Goal: Book appointment/travel/reservation

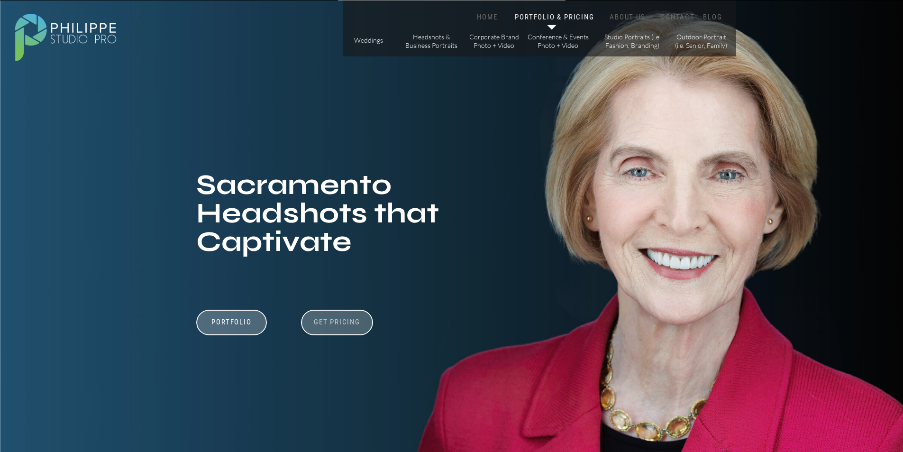
click at [337, 323] on h3 "Get Pricing" at bounding box center [337, 322] width 53 height 11
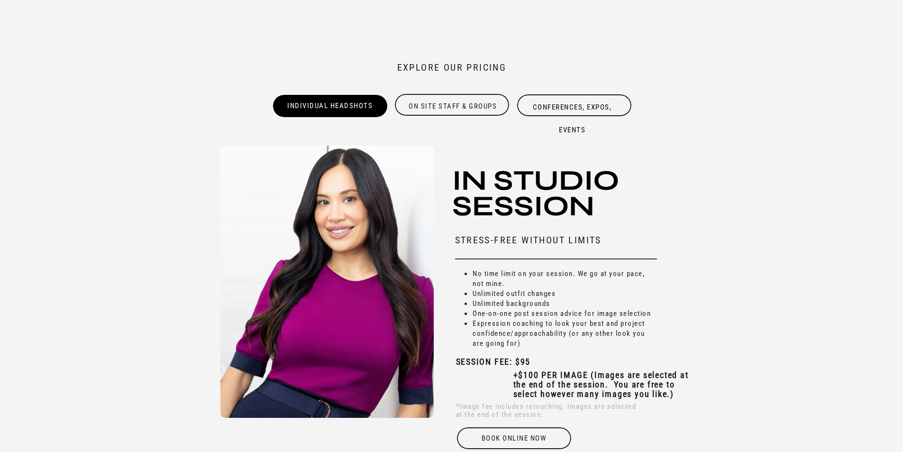
scroll to position [2894, 0]
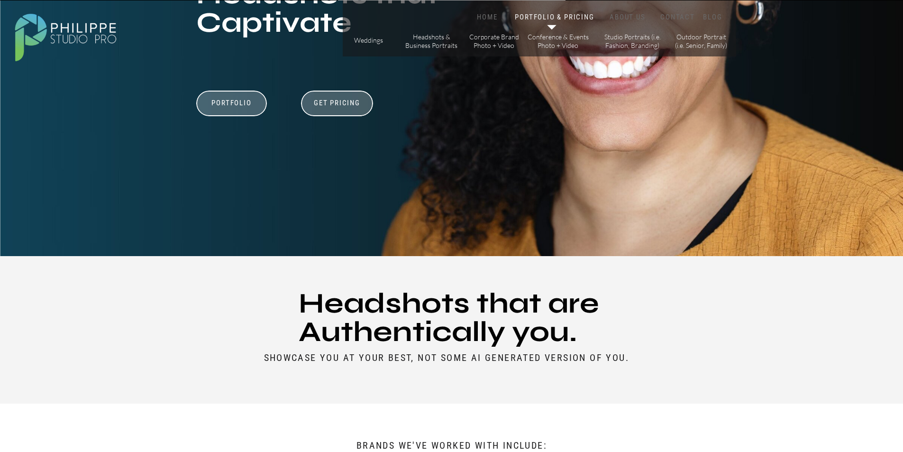
scroll to position [245, 0]
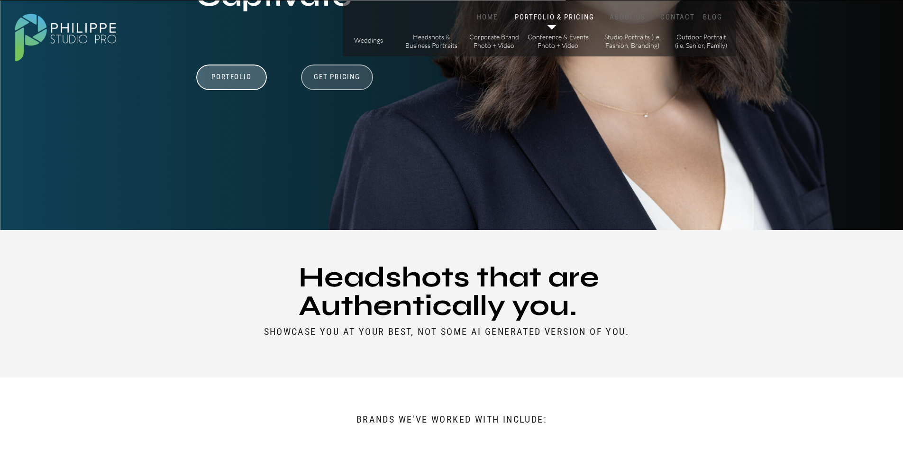
click at [343, 84] on div at bounding box center [337, 77] width 72 height 26
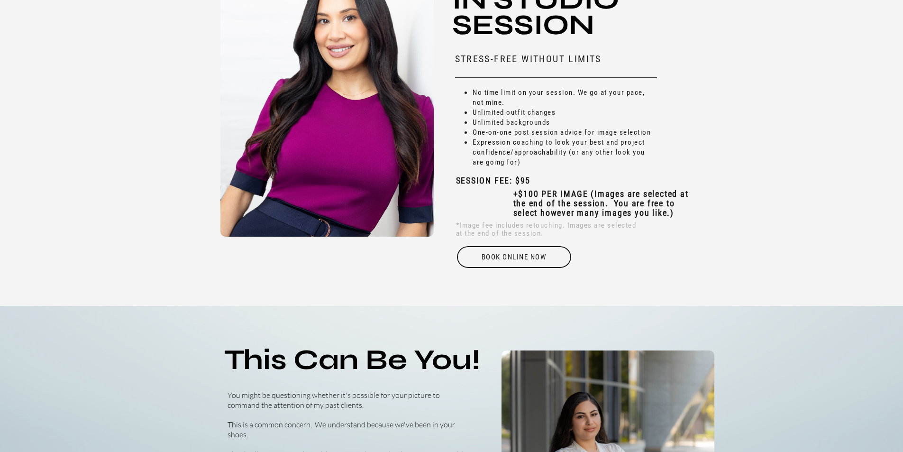
scroll to position [3131, 0]
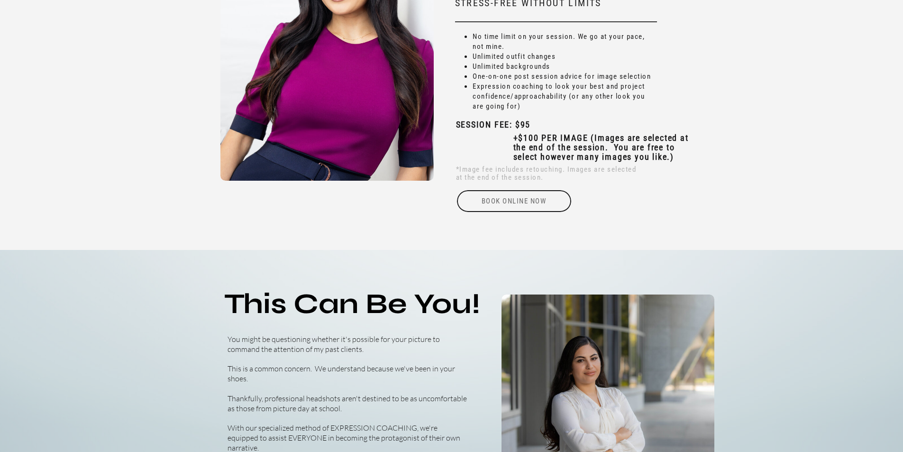
click at [514, 204] on div "Book online Now" at bounding box center [514, 201] width 116 height 22
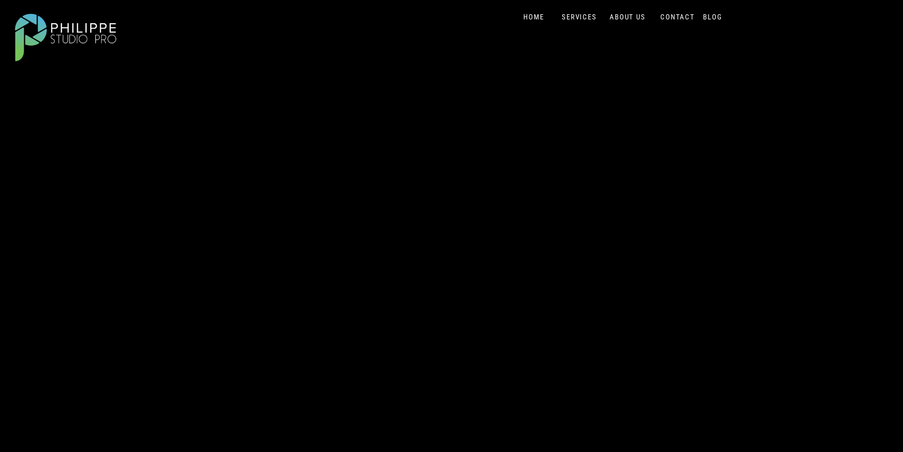
scroll to position [142, 0]
